Goal: Contribute content: Add original content to the website for others to see

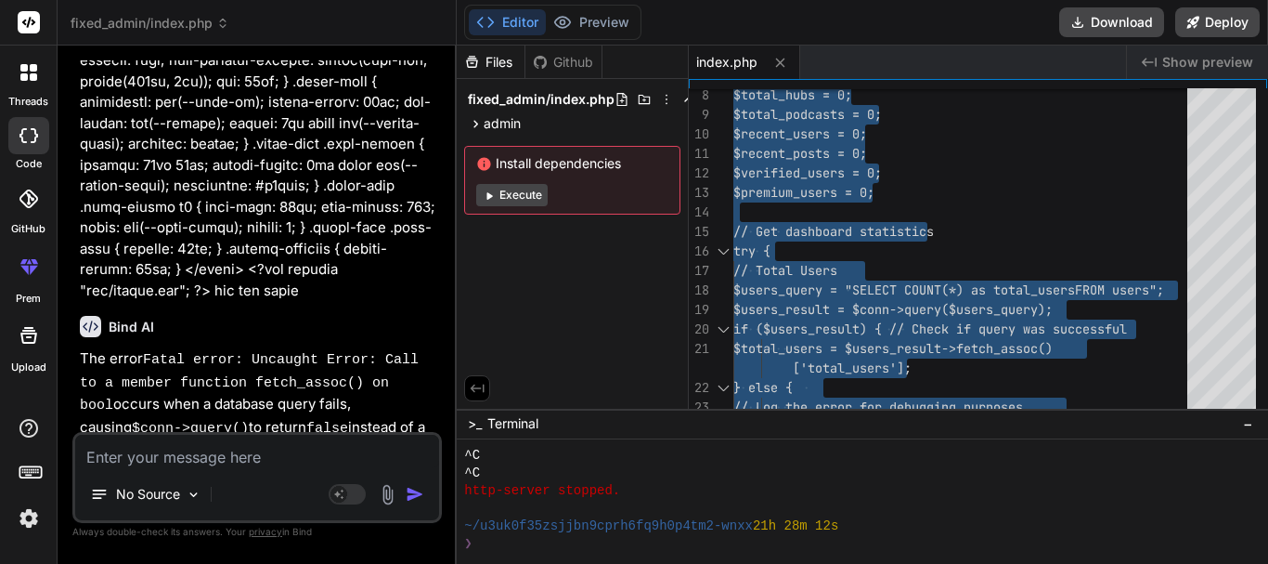
scroll to position [12948, 0]
click at [184, 463] on textarea at bounding box center [257, 451] width 364 height 33
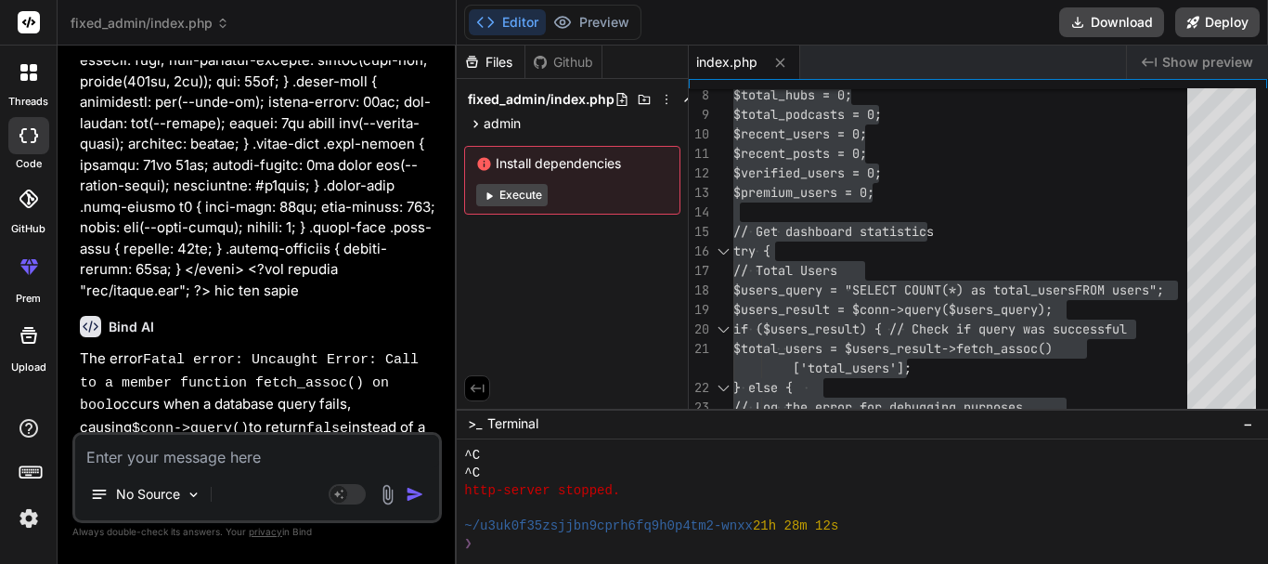
paste textarea "Warning: mysqli::query(): Couldn't fetch mysqli in C:\xampp\htdocs\unilorite\ad…"
type textarea "Warning: mysqli::query(): Couldn't fetch mysqli in C:\xampp\htdocs\unilorite\ad…"
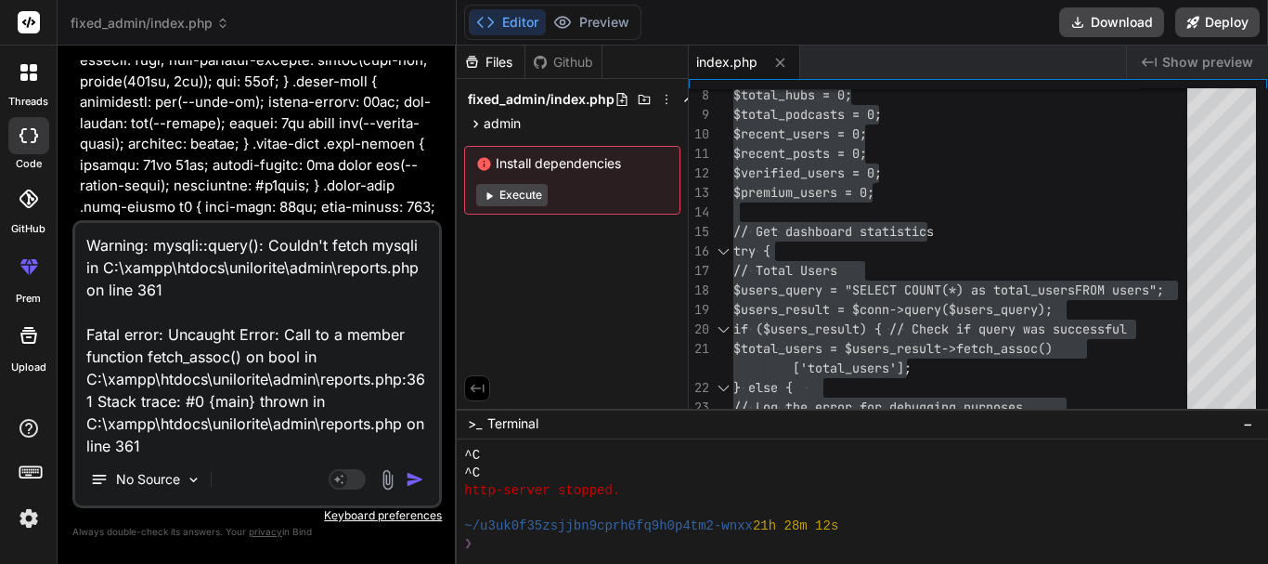
scroll to position [2, 0]
type textarea "x"
type textarea "Warning: mysqli::query(): Couldn't fetch mysqli in C:\xampp\htdocs\unilorite\ad…"
type textarea "x"
paste textarea "<?php include "inc/header.php"; require 'db/config.php'; // Handle actions if (…"
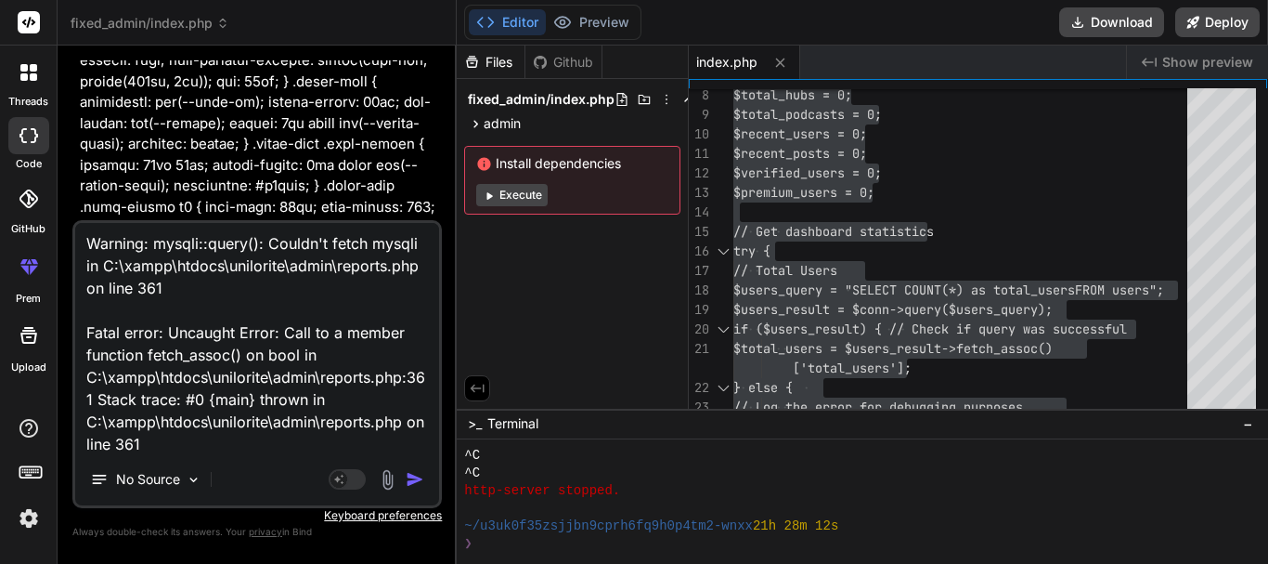
type textarea "Warning: mysqli::query(): Couldn't fetch mysqli in C:\xampp\htdocs\unilorite\ad…"
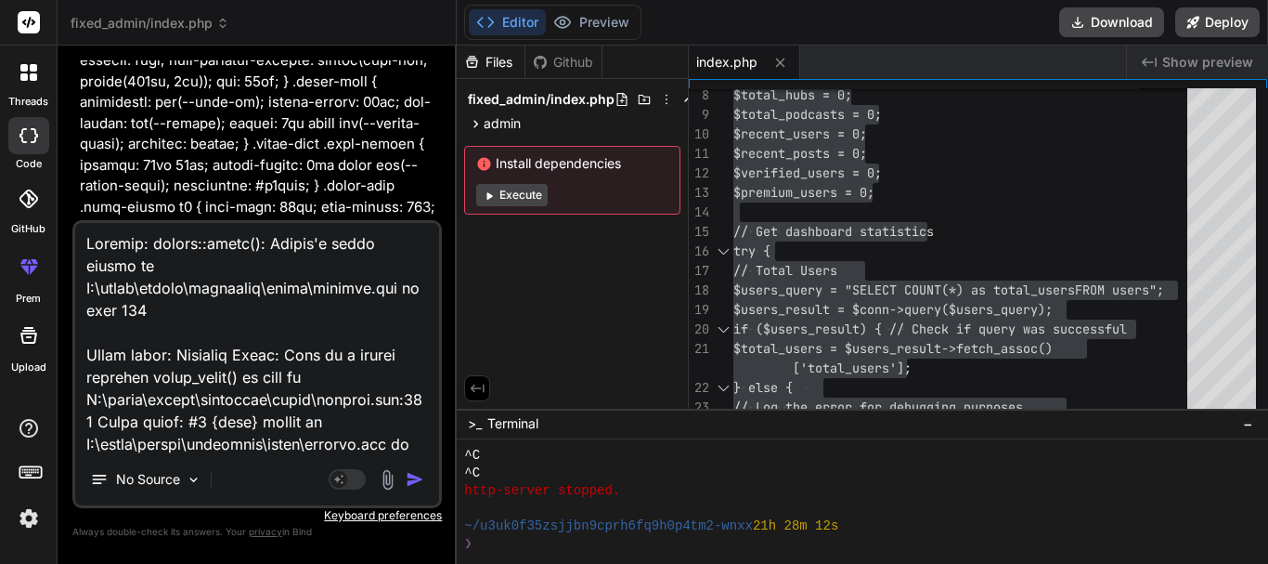
type textarea "x"
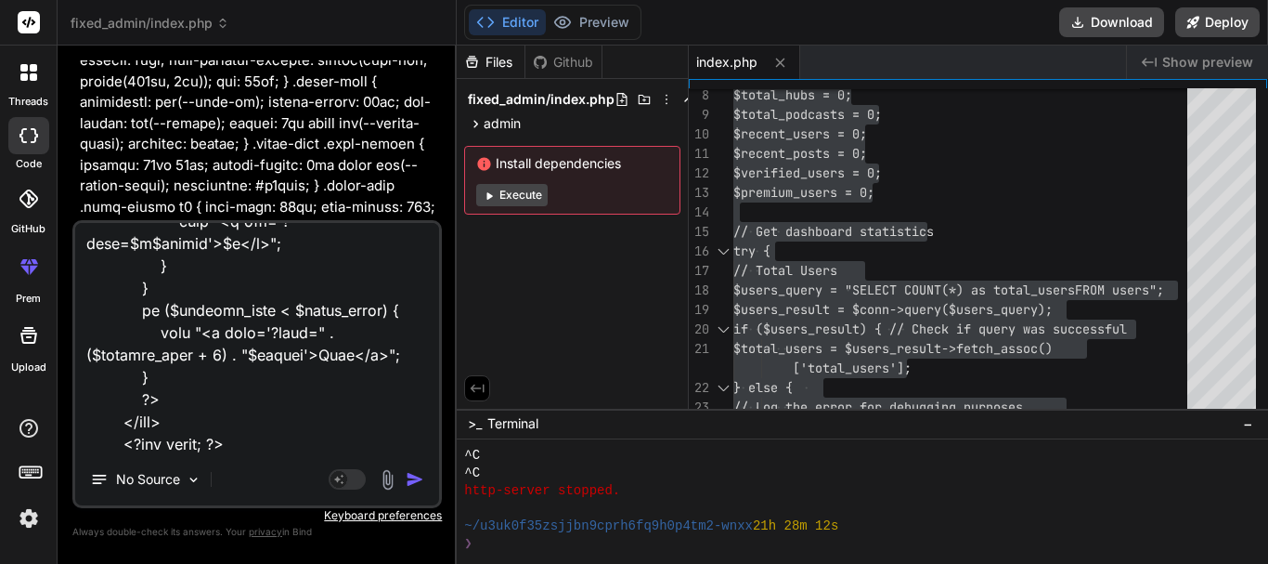
type textarea "Warning: mysqli::query(): Couldn't fetch mysqli in C:\xampp\htdocs\unilorite\ad…"
type textarea "x"
type textarea "Warning: mysqli::query(): Couldn't fetch mysqli in C:\xampp\htdocs\unilorite\ad…"
type textarea "x"
type textarea "Warning: mysqli::query(): Couldn't fetch mysqli in C:\xampp\htdocs\unilorite\ad…"
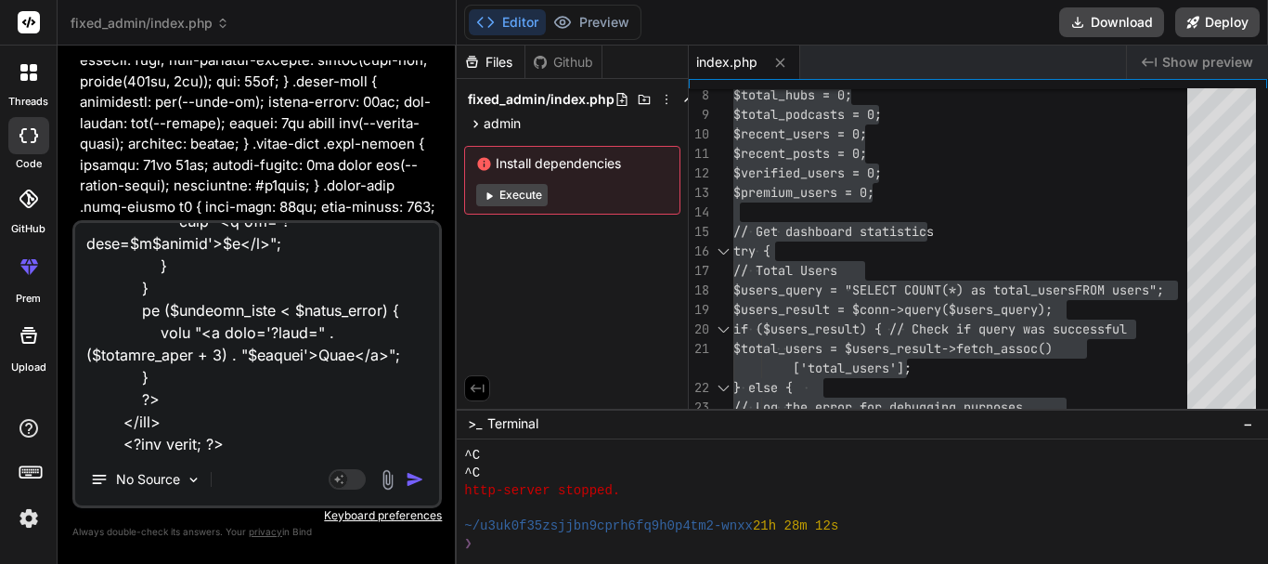
type textarea "x"
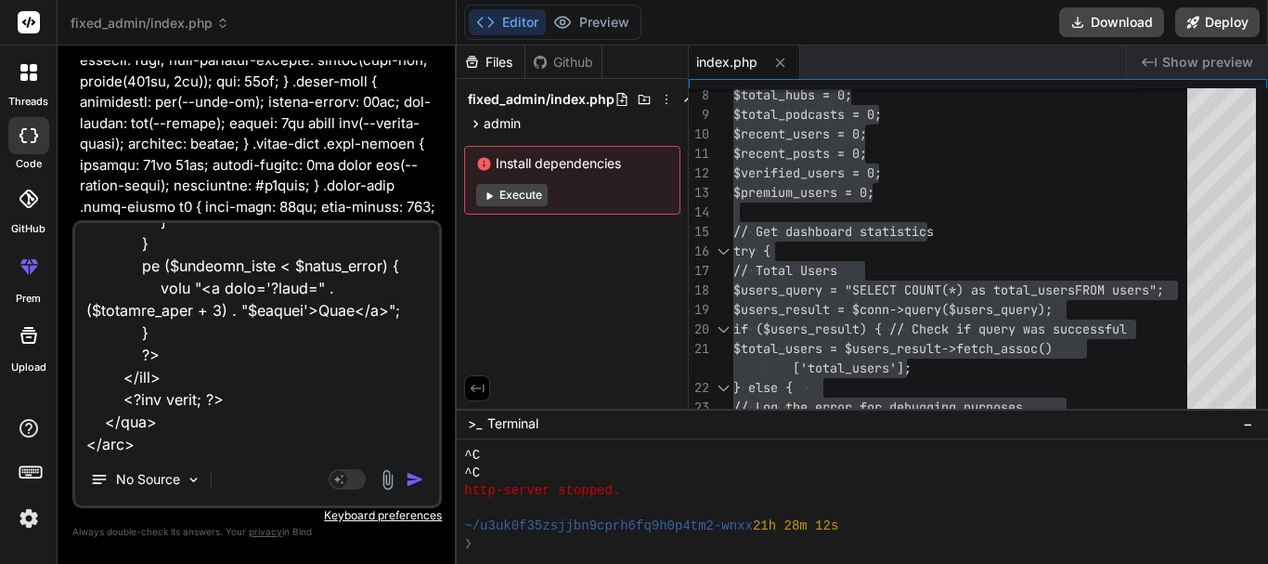
type textarea "Warning: mysqli::query(): Couldn't fetch mysqli in C:\xampp\htdocs\unilorite\ad…"
type textarea "x"
type textarea "Warning: mysqli::query(): Couldn't fetch mysqli in C:\xampp\htdocs\unilorite\ad…"
type textarea "x"
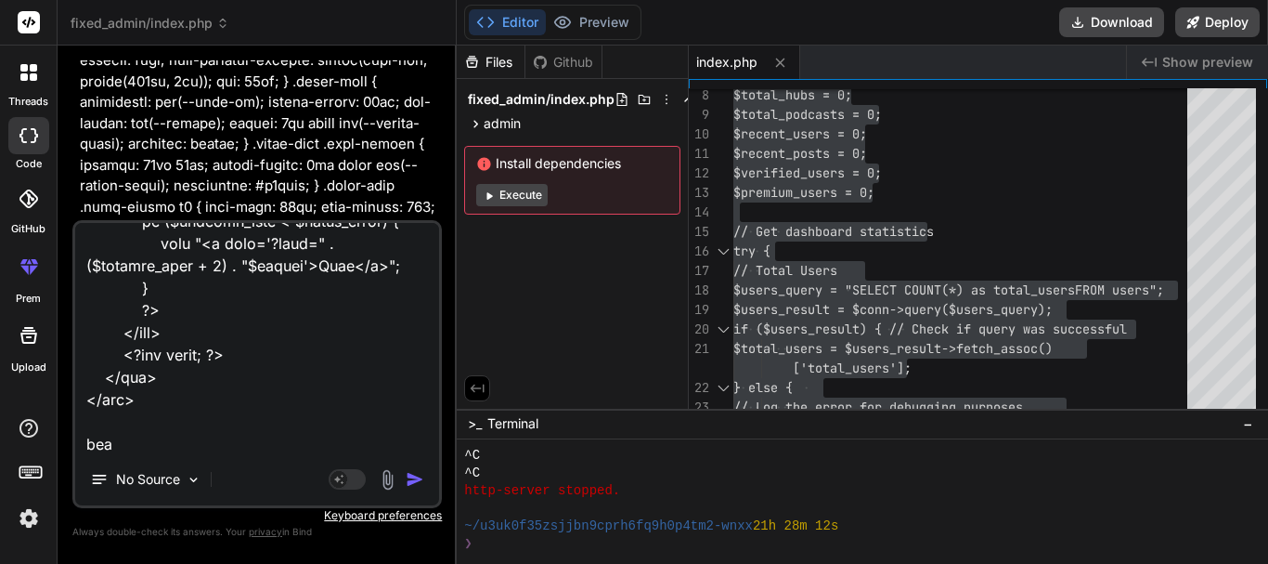
type textarea "Warning: mysqli::query(): Couldn't fetch mysqli in C:\xampp\htdocs\unilorite\ad…"
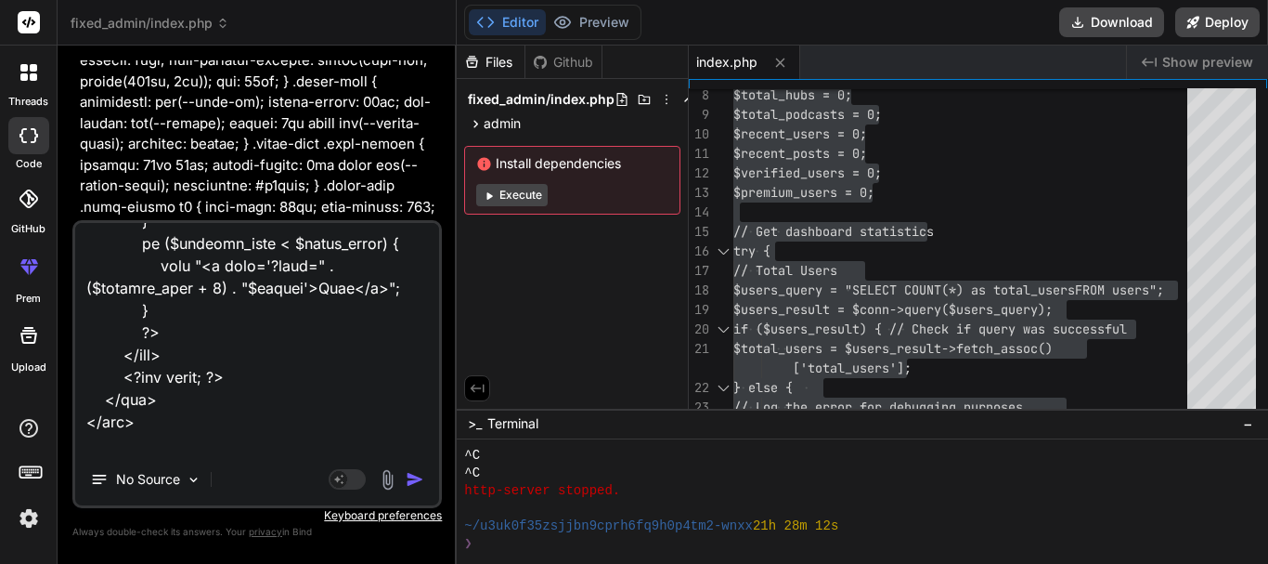
type textarea "x"
type textarea "Warning: mysqli::query(): Couldn't fetch mysqli in C:\xampp\htdocs\unilorite\ad…"
type textarea "x"
type textarea "Warning: mysqli::query(): Couldn't fetch mysqli in C:\xampp\htdocs\unilorite\ad…"
type textarea "x"
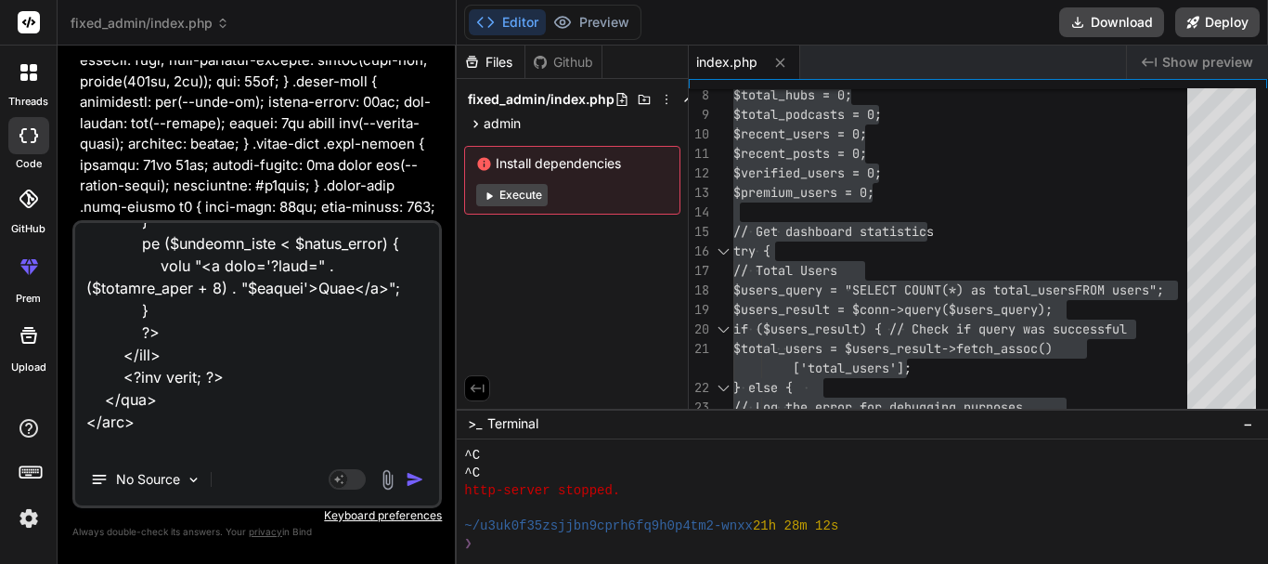
type textarea "Warning: mysqli::query(): Couldn't fetch mysqli in C:\xampp\htdocs\unilorite\ad…"
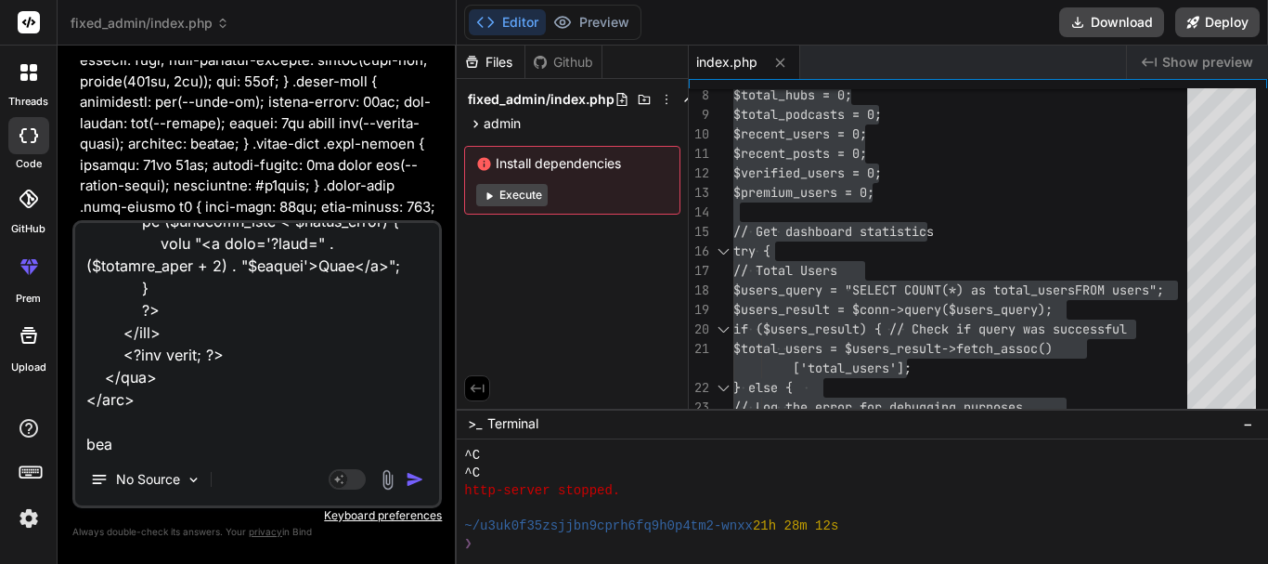
type textarea "x"
type textarea "Warning: mysqli::query(): Couldn't fetch mysqli in C:\xampp\htdocs\unilorite\ad…"
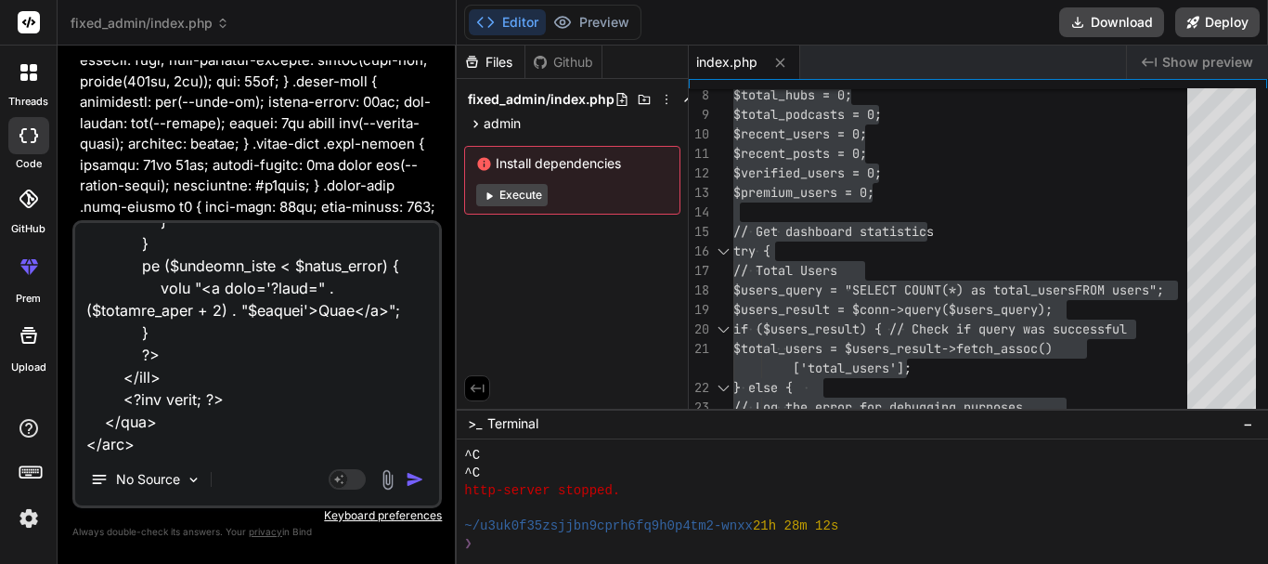
type textarea "x"
type textarea "Warning: mysqli::query(): Couldn't fetch mysqli in C:\xampp\htdocs\unilorite\ad…"
type textarea "x"
type textarea "Warning: mysqli::query(): Couldn't fetch mysqli in C:\xampp\htdocs\unilorite\ad…"
type textarea "x"
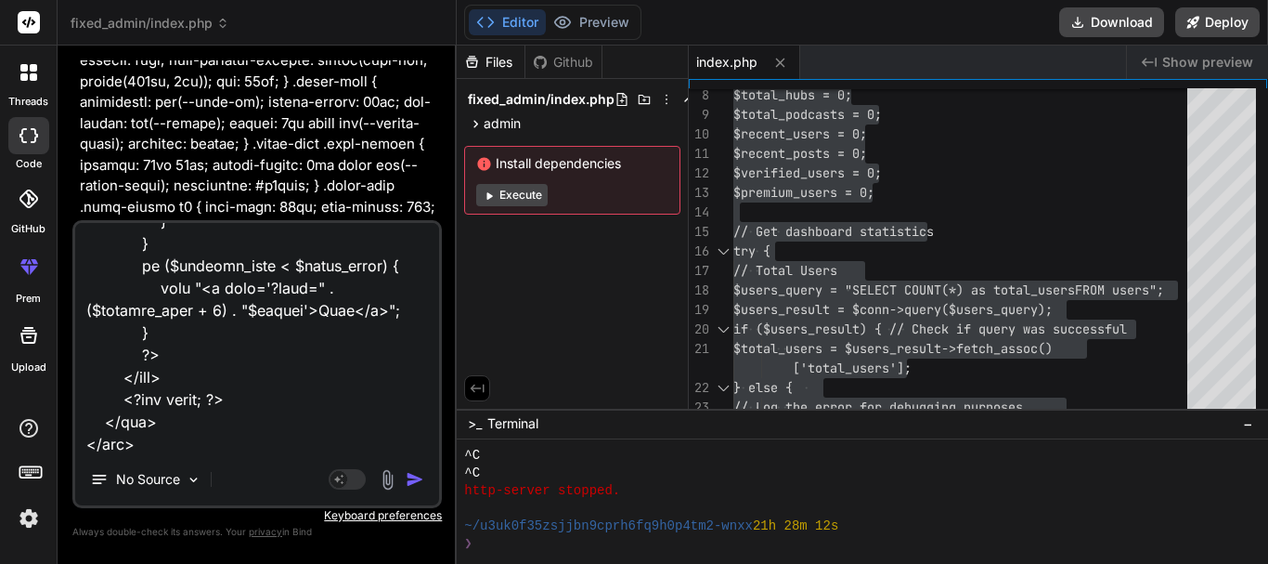
type textarea "Warning: mysqli::query(): Couldn't fetch mysqli in C:\xampp\htdocs\unilorite\ad…"
type textarea "x"
type textarea "Warning: mysqli::query(): Couldn't fetch mysqli in C:\xampp\htdocs\unilorite\ad…"
type textarea "x"
type textarea "Warning: mysqli::query(): Couldn't fetch mysqli in C:\xampp\htdocs\unilorite\ad…"
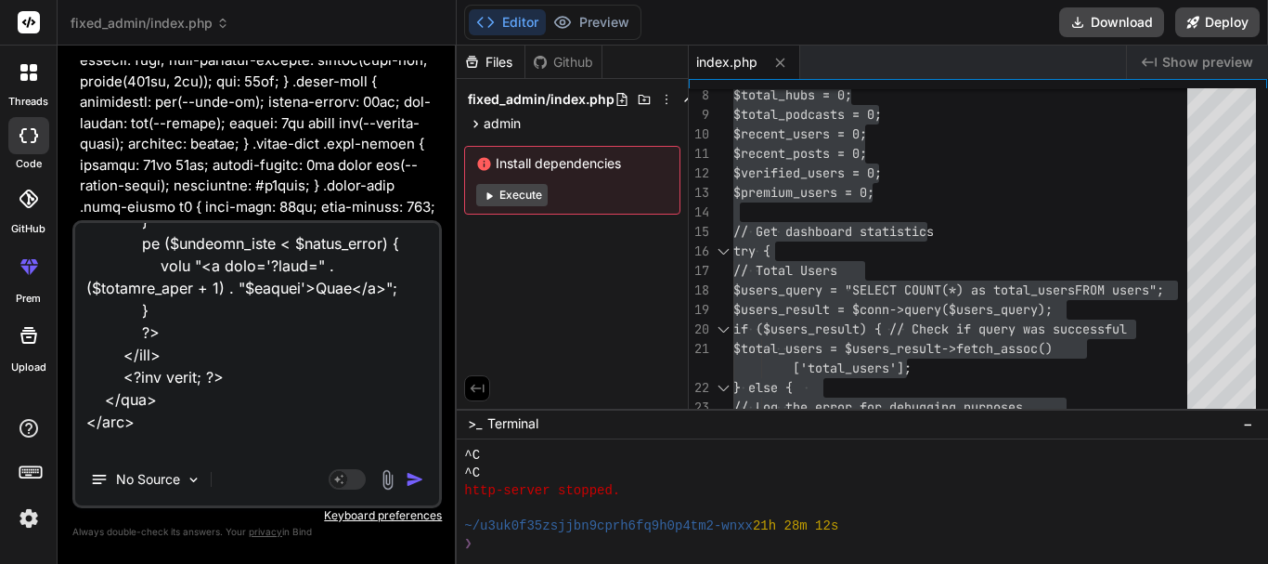
type textarea "x"
type textarea "Warning: mysqli::query(): Couldn't fetch mysqli in C:\xampp\htdocs\unilorite\ad…"
type textarea "x"
type textarea "Warning: mysqli::query(): Couldn't fetch mysqli in C:\xampp\htdocs\unilorite\ad…"
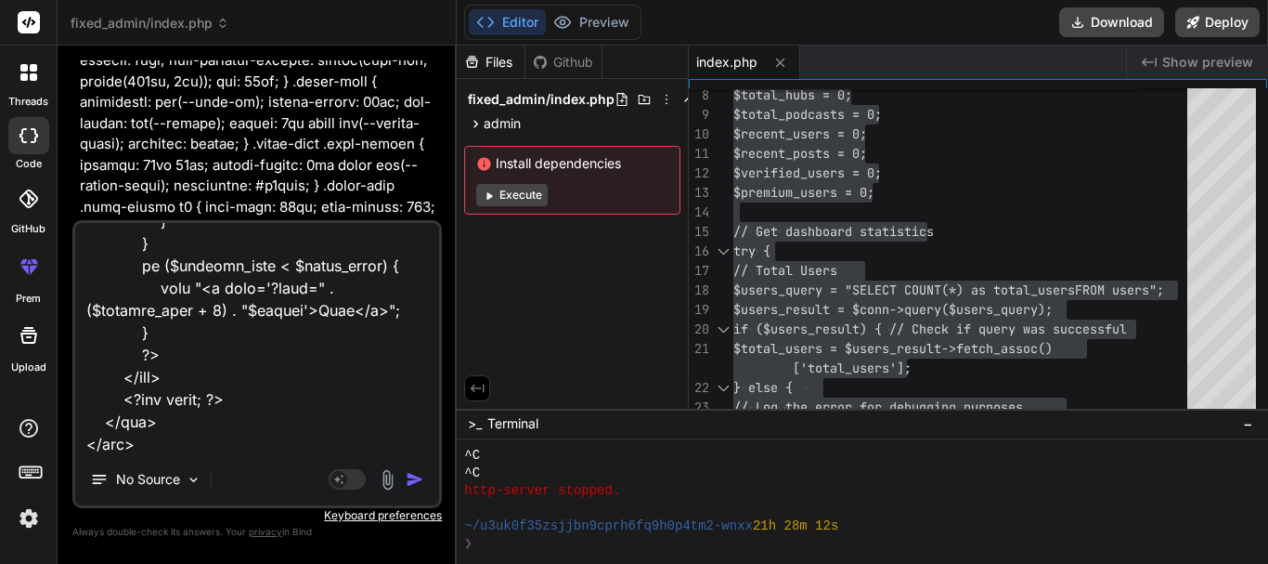
type textarea "x"
type textarea "Warning: mysqli::query(): Couldn't fetch mysqli in C:\xampp\htdocs\unilorite\ad…"
type textarea "x"
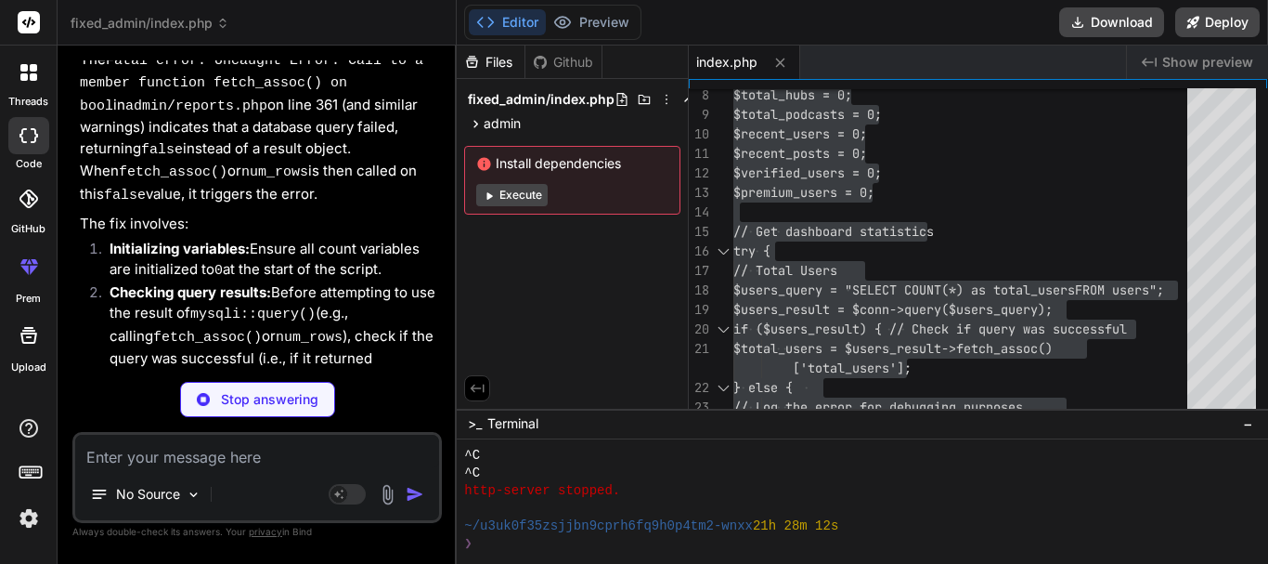
scroll to position [9762, 0]
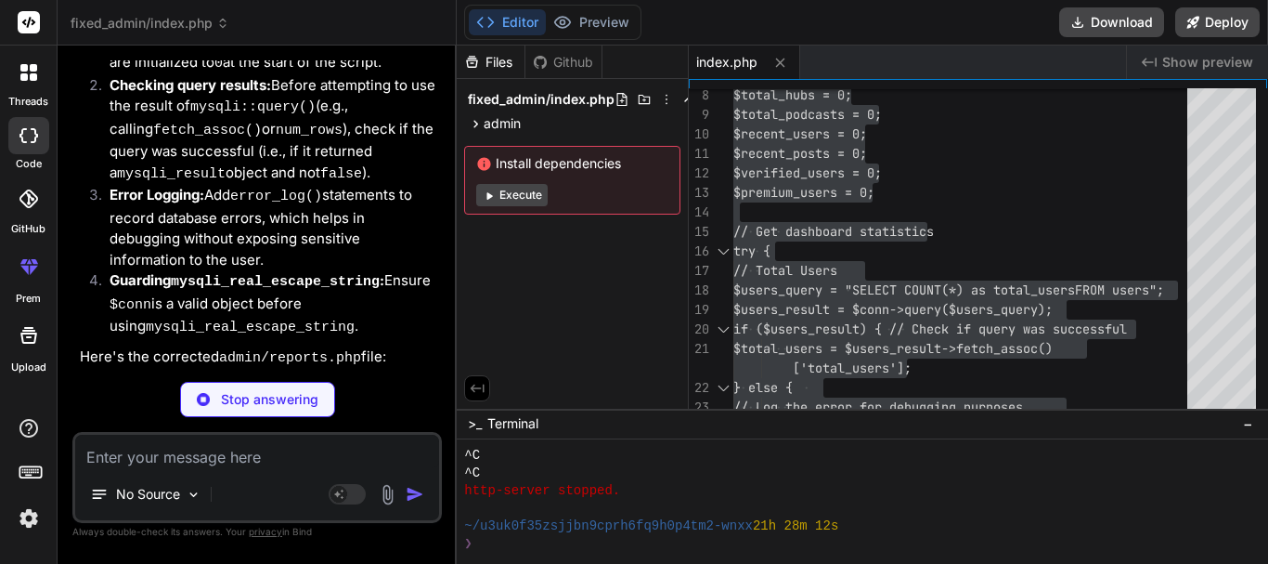
type textarea "x"
type textarea "</div> <?php endif; ?> </div> </div>"
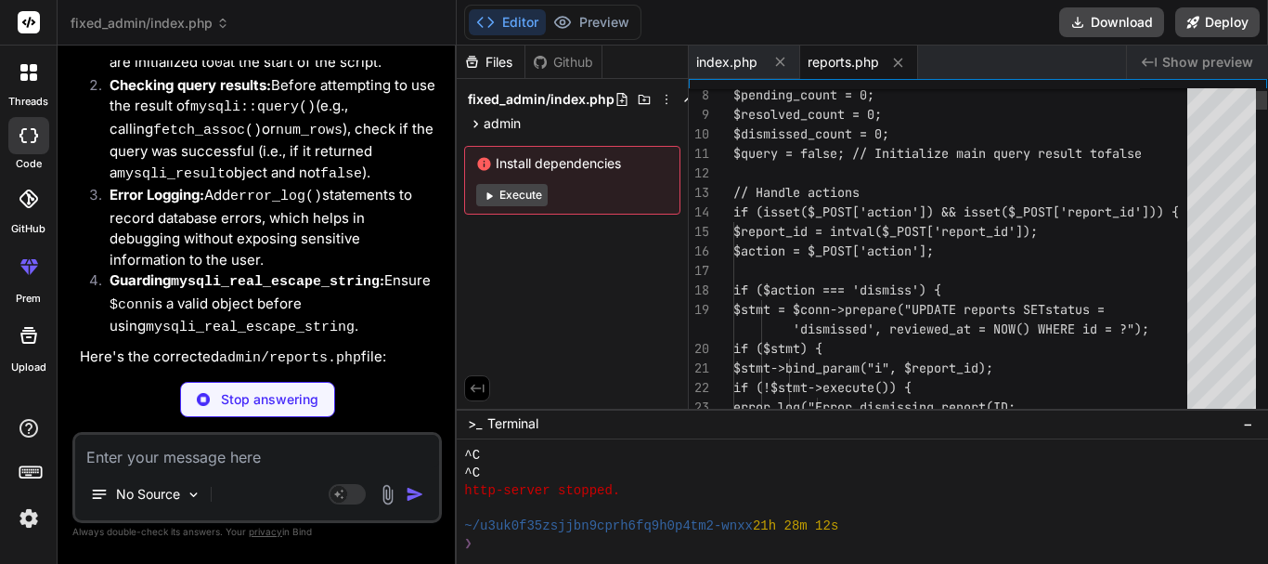
type textarea "x"
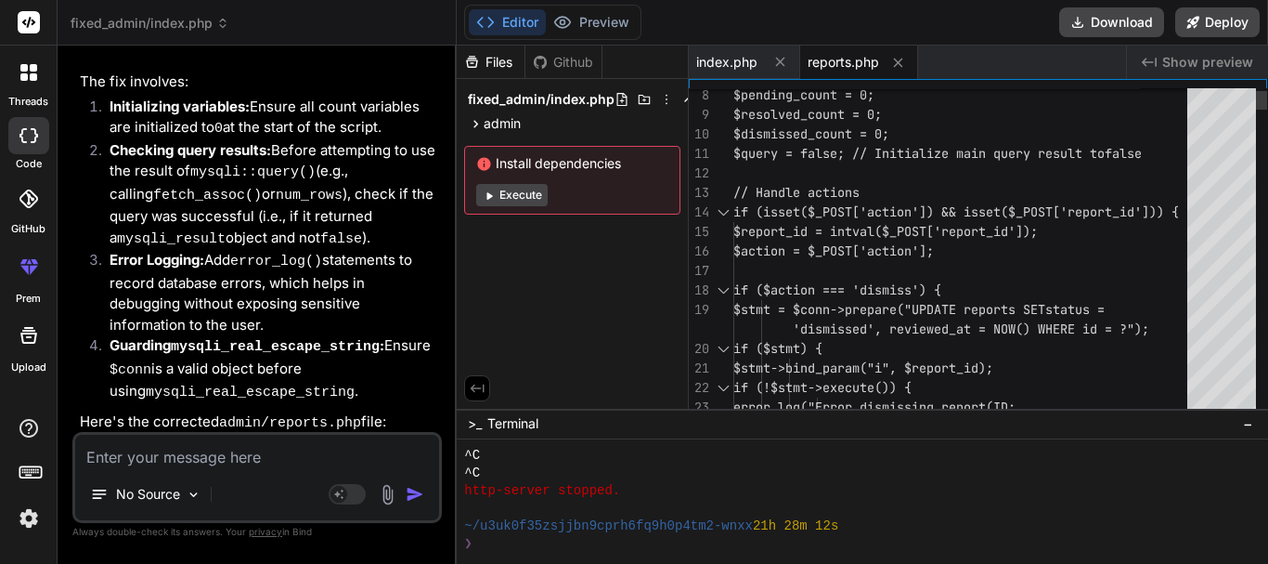
type textarea "<?php include "inc/header.php"; require 'db/config.php'; // Assuming this file …"
